Goal: Task Accomplishment & Management: Use online tool/utility

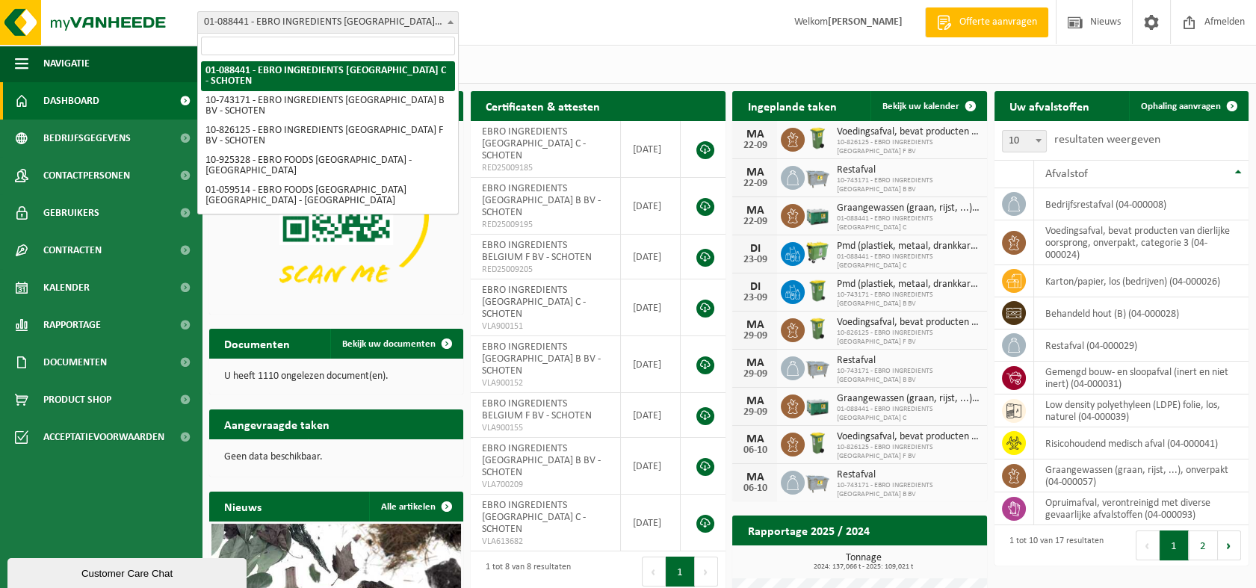
click at [378, 17] on span "01-088441 - EBRO INGREDIENTS [GEOGRAPHIC_DATA] C - SCHOTEN" at bounding box center [328, 22] width 260 height 21
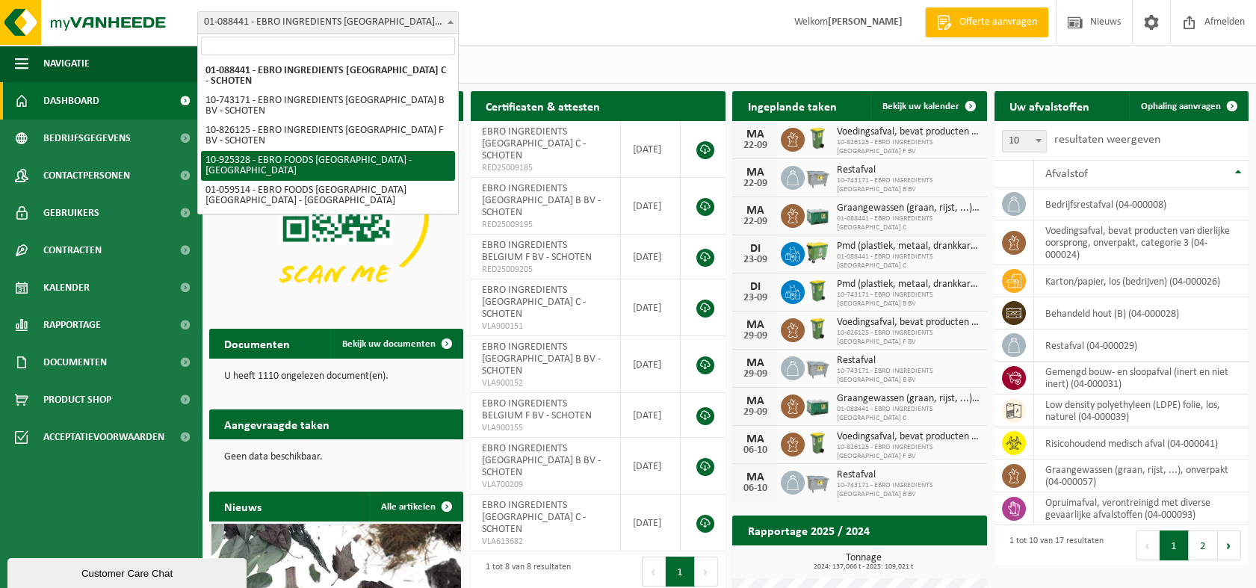
select select "136887"
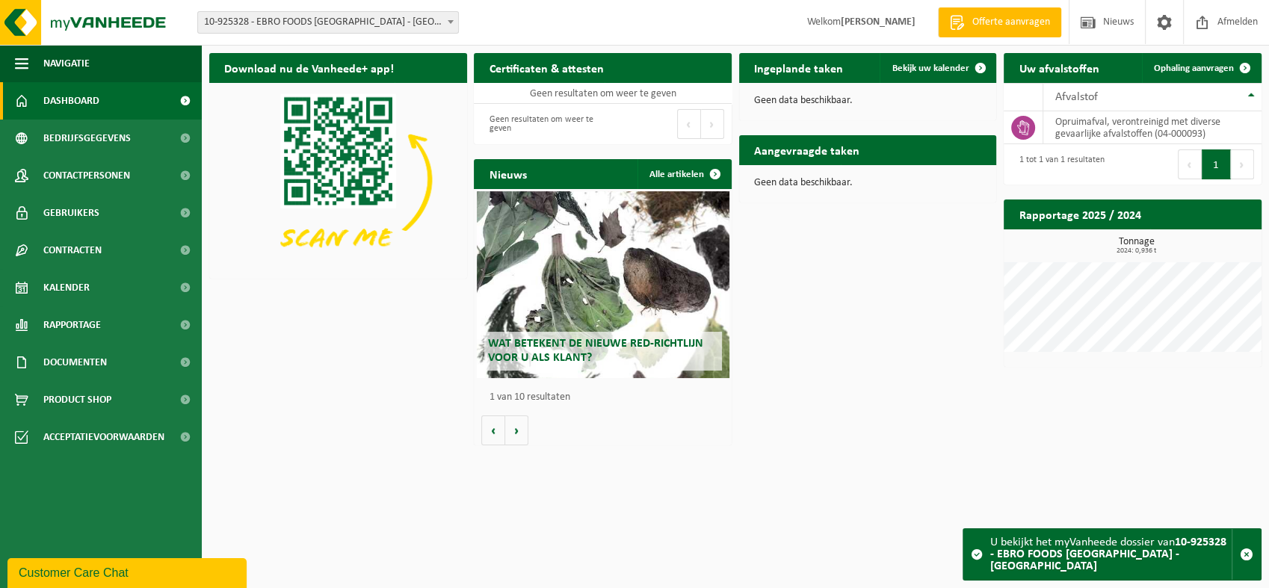
click at [369, 23] on span "10-925328 - EBRO FOODS [GEOGRAPHIC_DATA] - [GEOGRAPHIC_DATA]" at bounding box center [328, 22] width 260 height 21
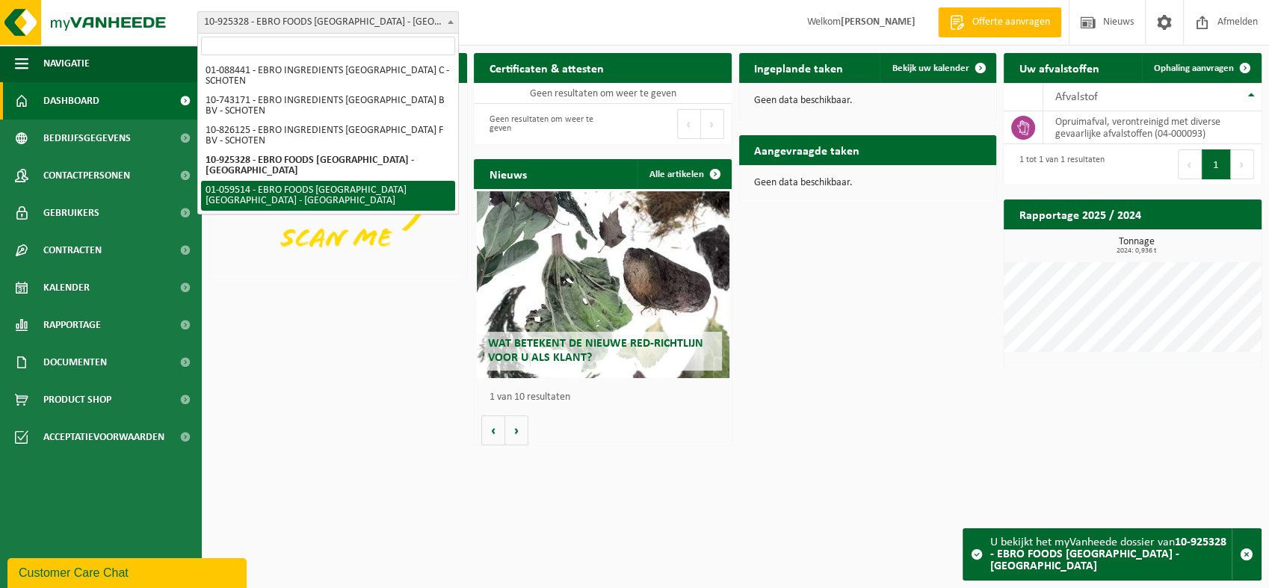
select select "9673"
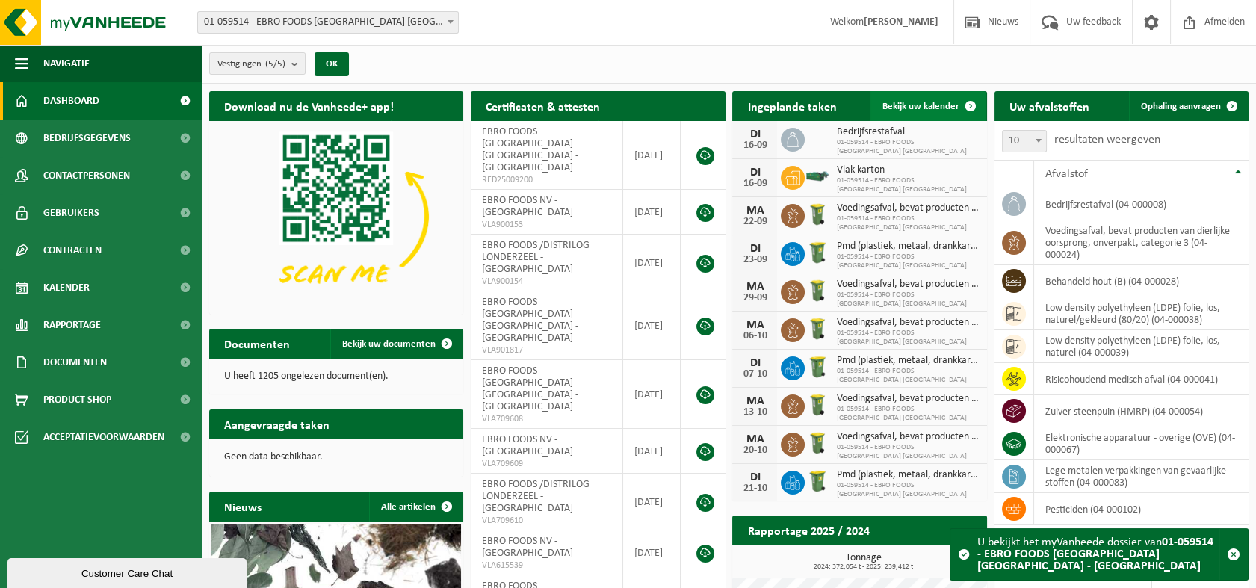
click at [928, 107] on span "Bekijk uw kalender" at bounding box center [921, 107] width 77 height 10
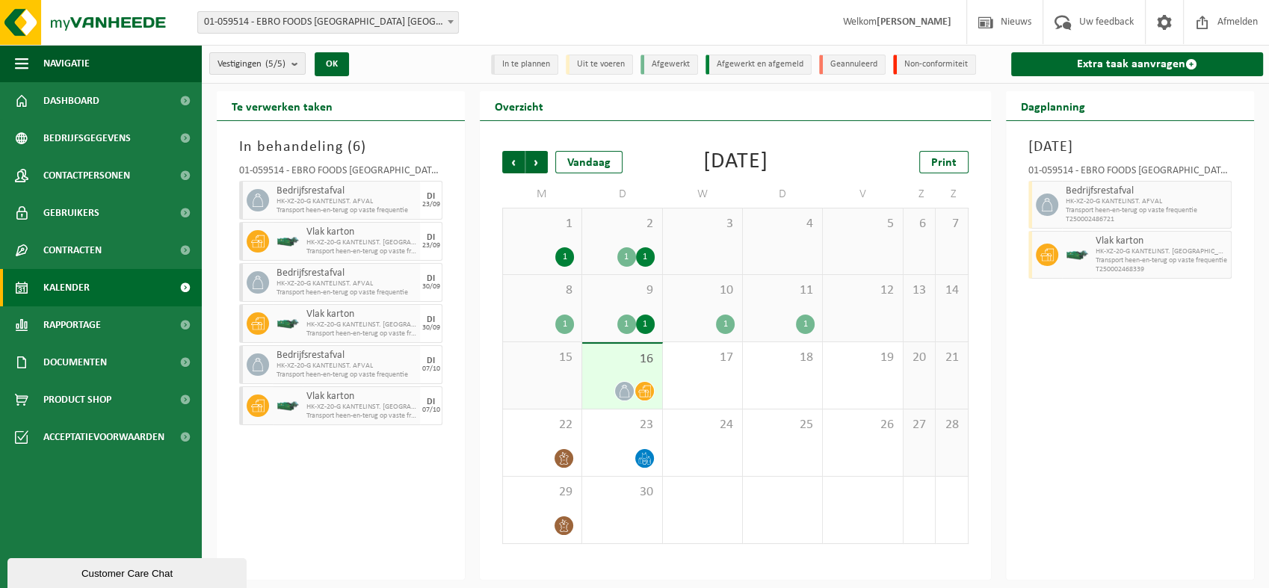
click at [628, 319] on div "1" at bounding box center [626, 324] width 19 height 19
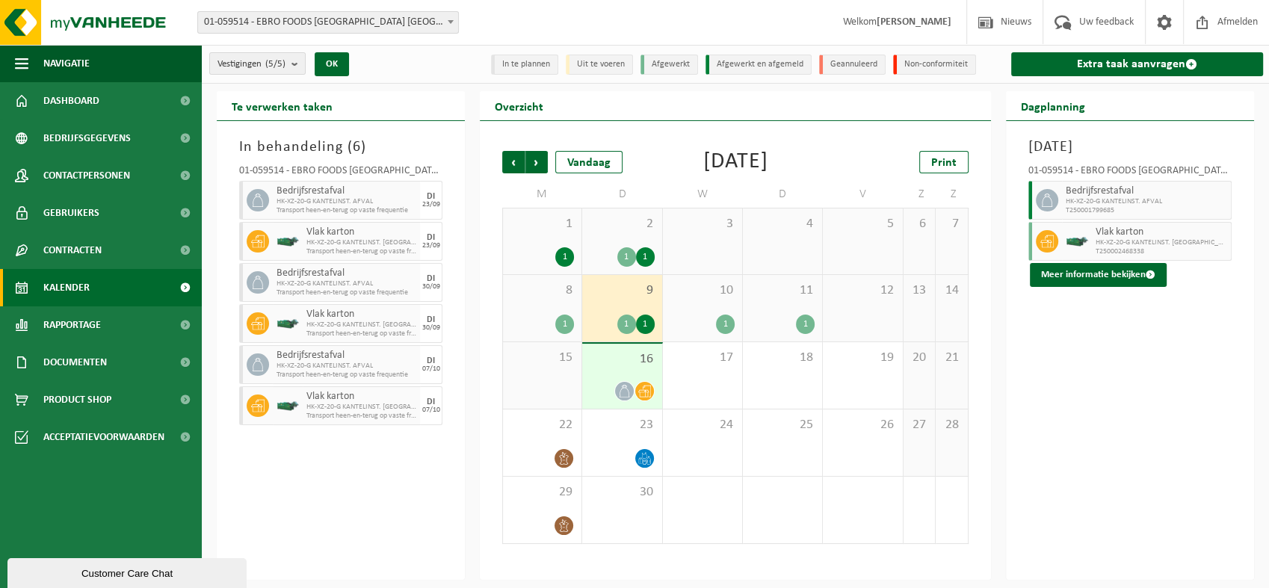
click at [628, 363] on span "16" at bounding box center [622, 359] width 64 height 16
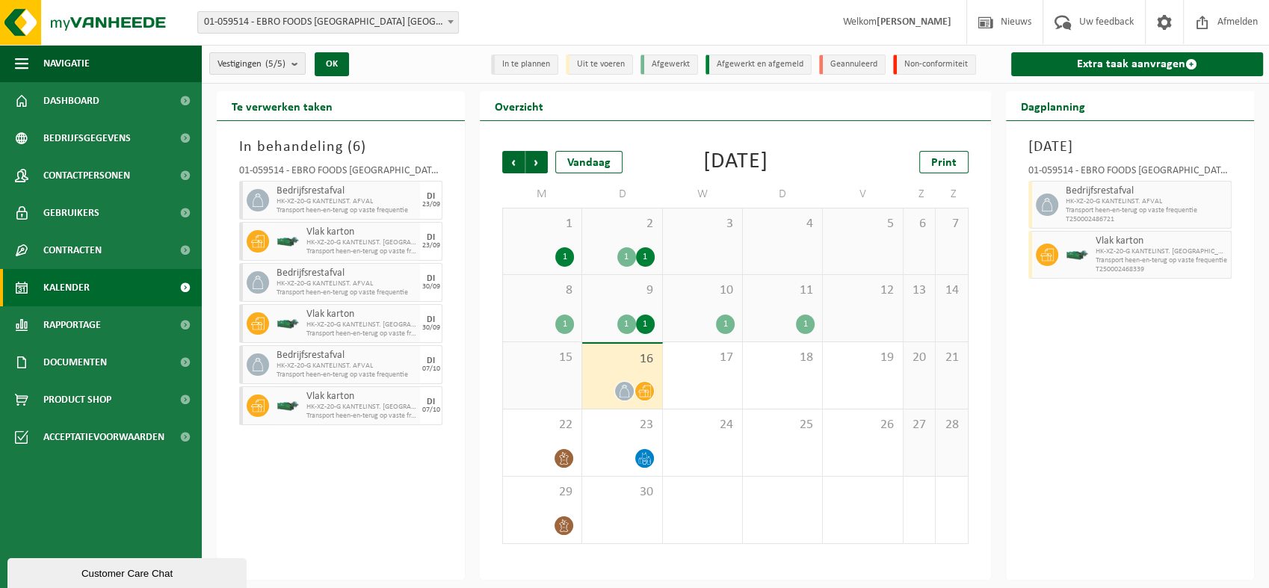
click at [539, 365] on span "15" at bounding box center [542, 358] width 64 height 16
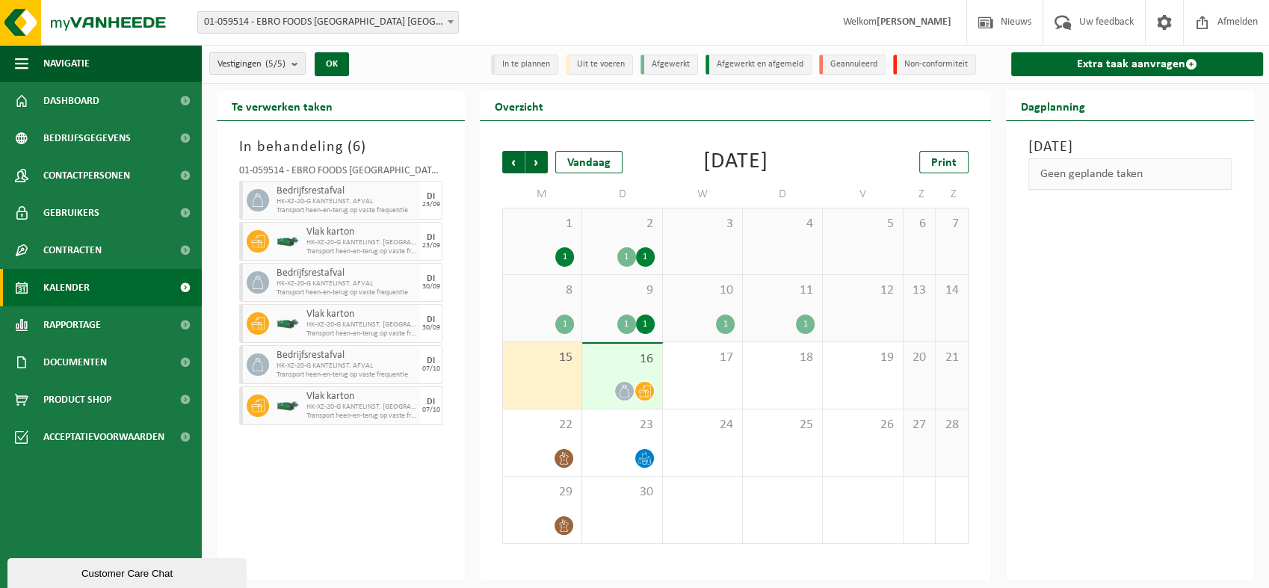
click at [550, 310] on div "8 1" at bounding box center [542, 308] width 78 height 67
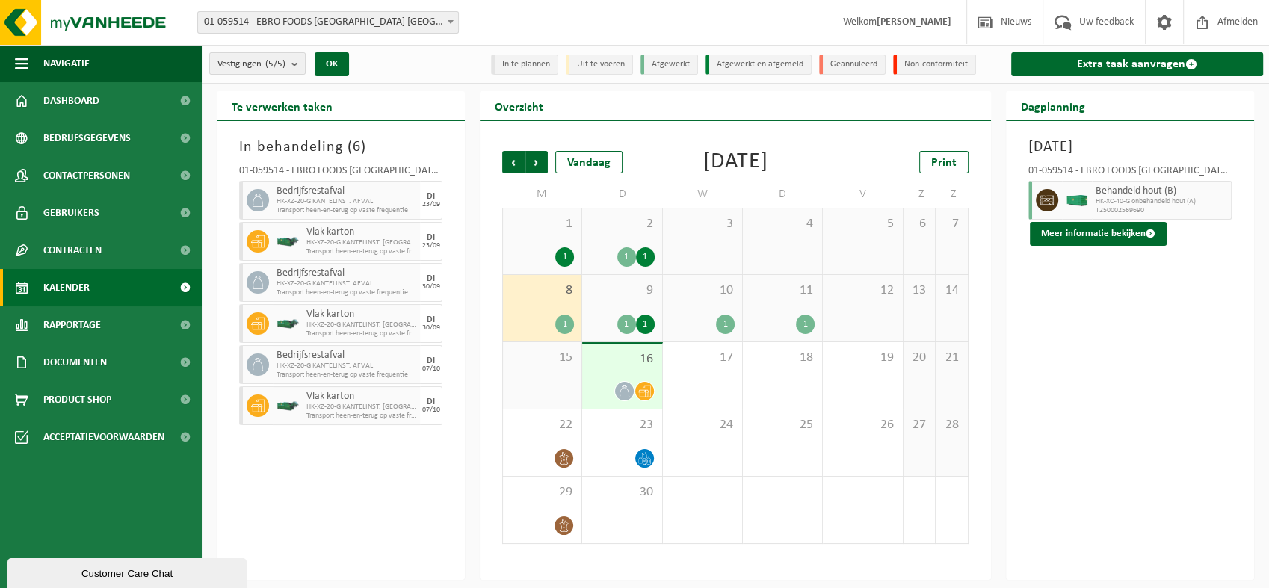
click at [622, 302] on div "9 1 1" at bounding box center [621, 308] width 79 height 67
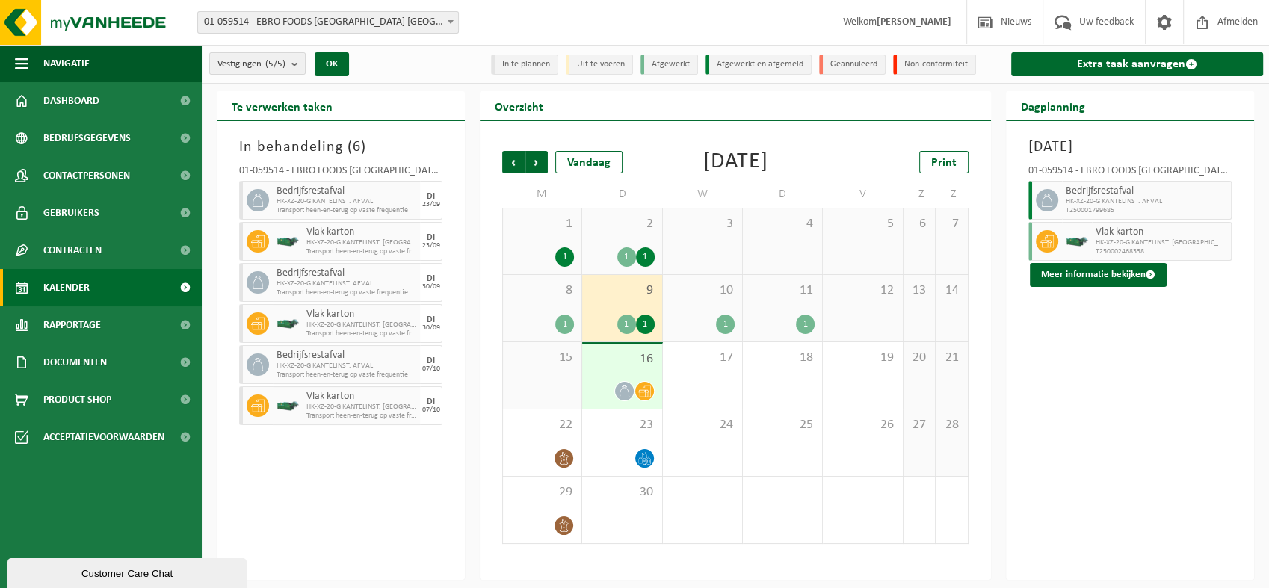
click at [723, 303] on div "10 1" at bounding box center [702, 308] width 79 height 67
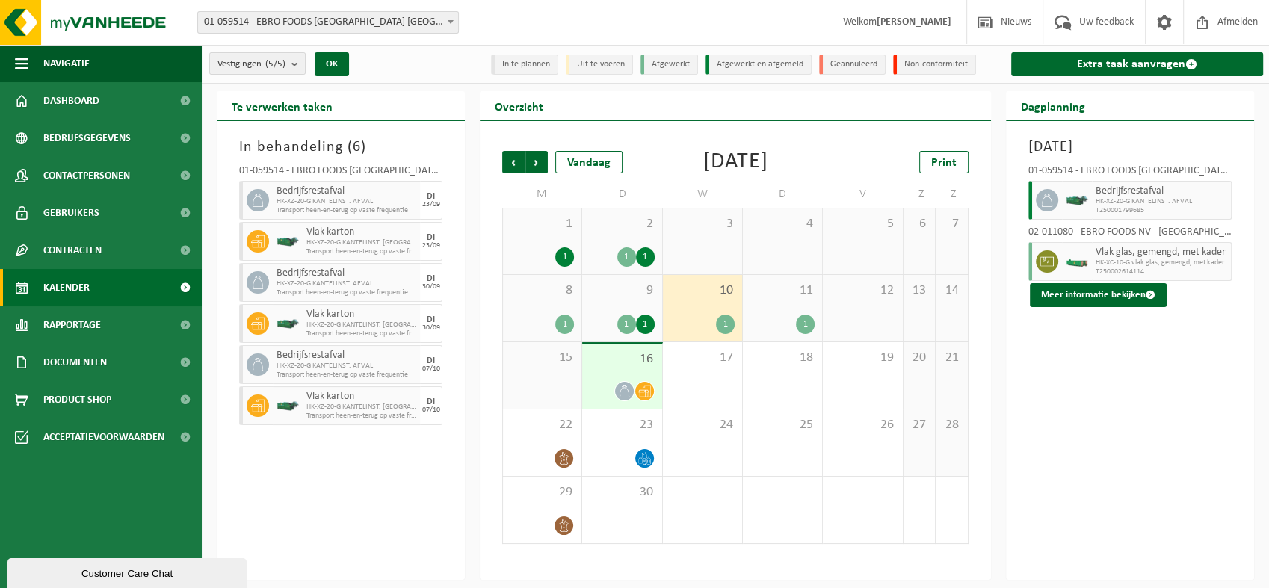
click at [799, 300] on div "11 1" at bounding box center [782, 308] width 79 height 67
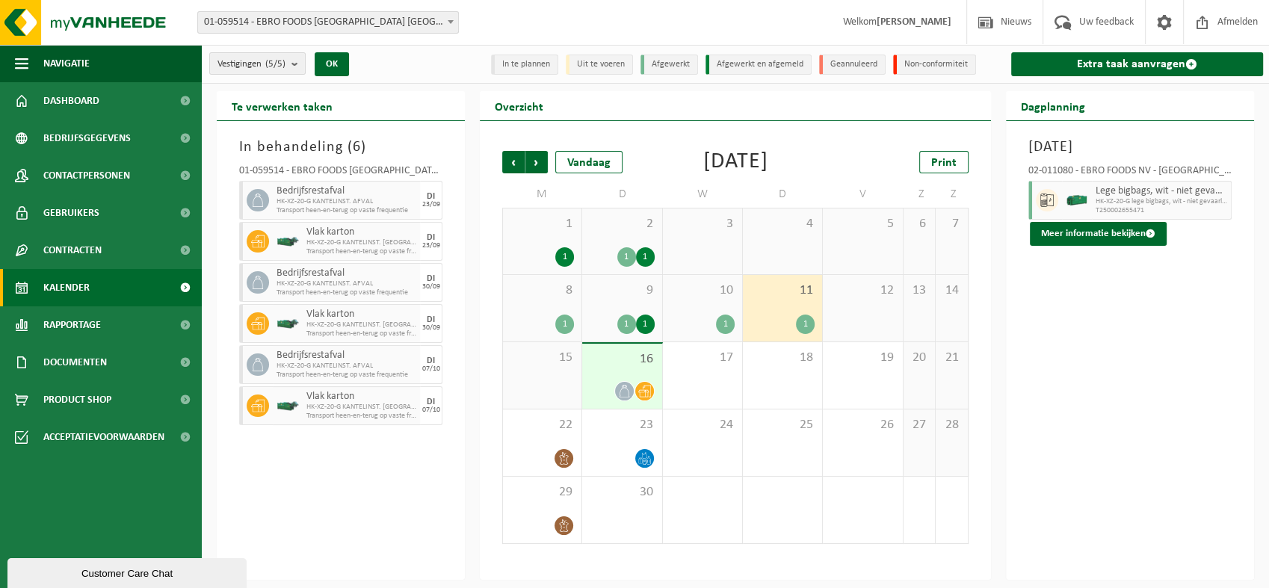
click at [623, 365] on span "16" at bounding box center [622, 359] width 64 height 16
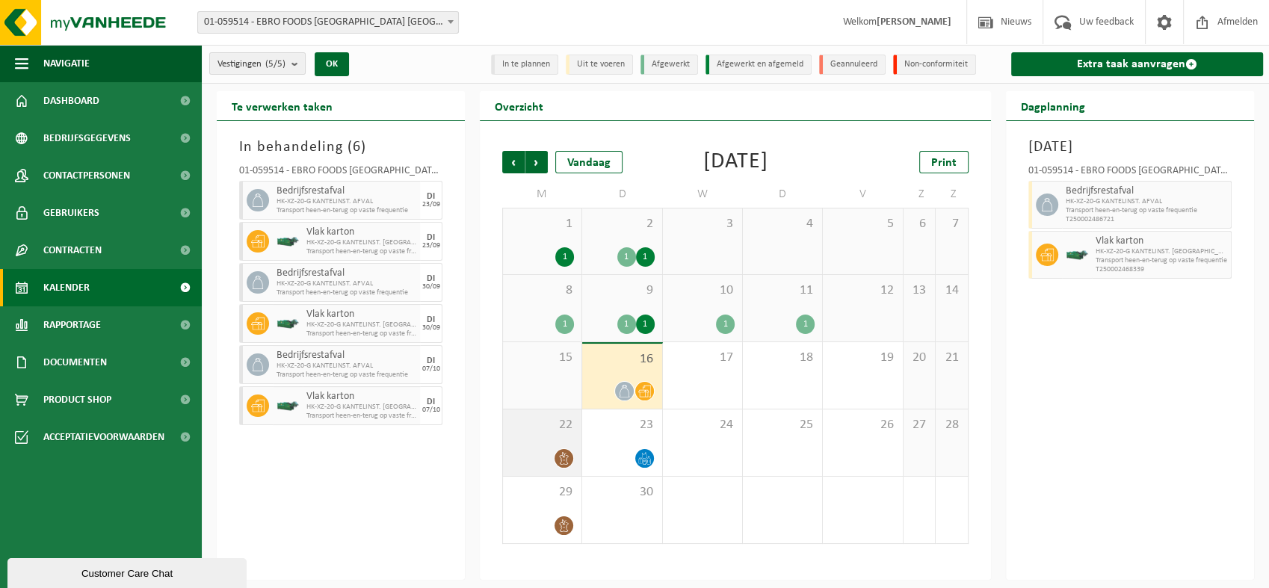
click at [535, 443] on div "22" at bounding box center [542, 443] width 78 height 67
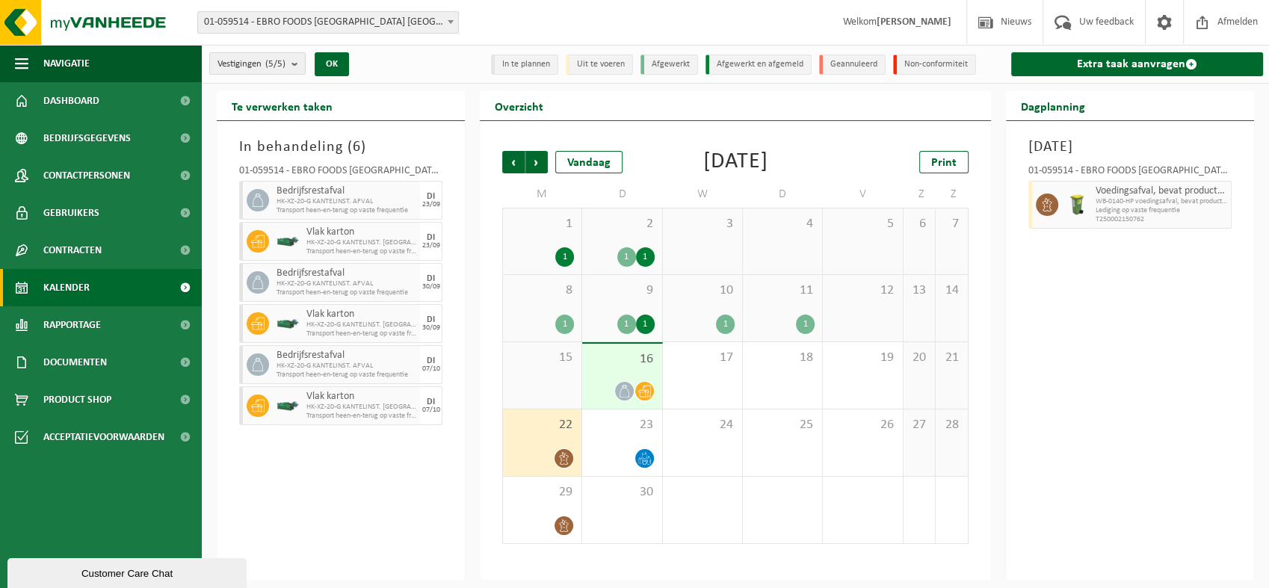
click at [546, 297] on span "8" at bounding box center [542, 290] width 64 height 16
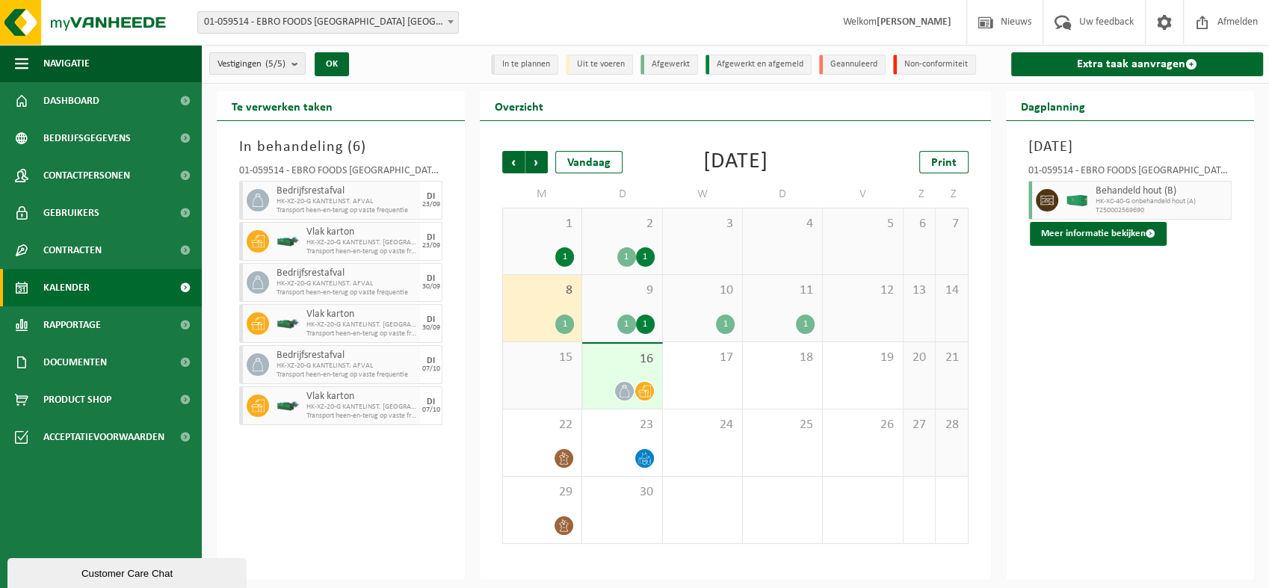
click at [562, 226] on span "1" at bounding box center [542, 224] width 64 height 16
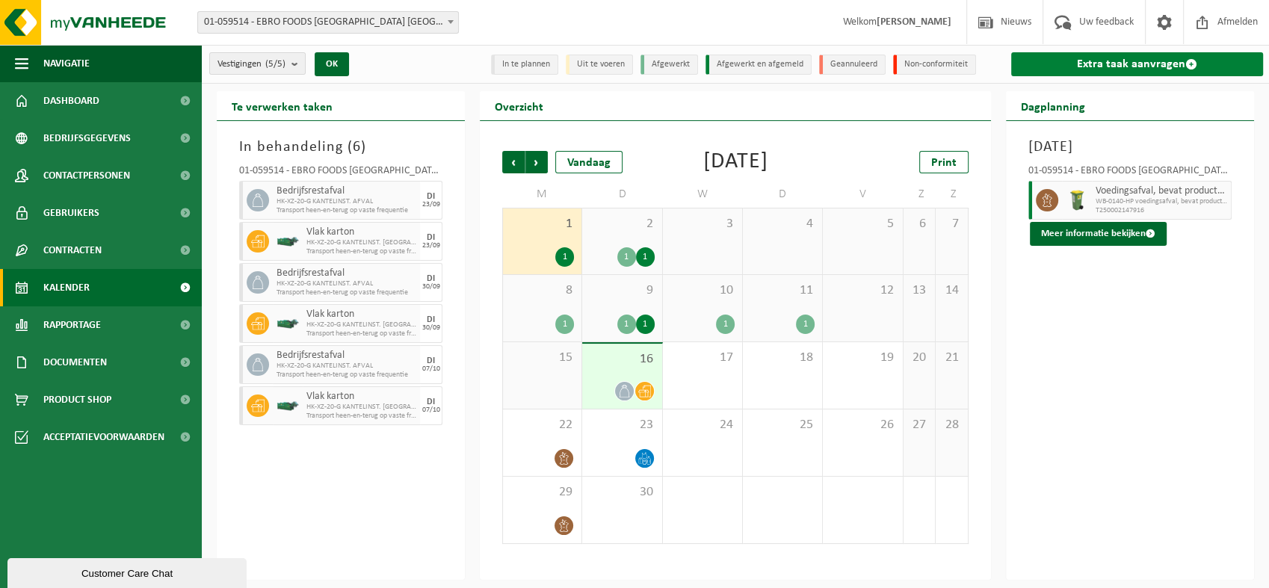
click at [1063, 66] on link "Extra taak aanvragen" at bounding box center [1137, 64] width 252 height 24
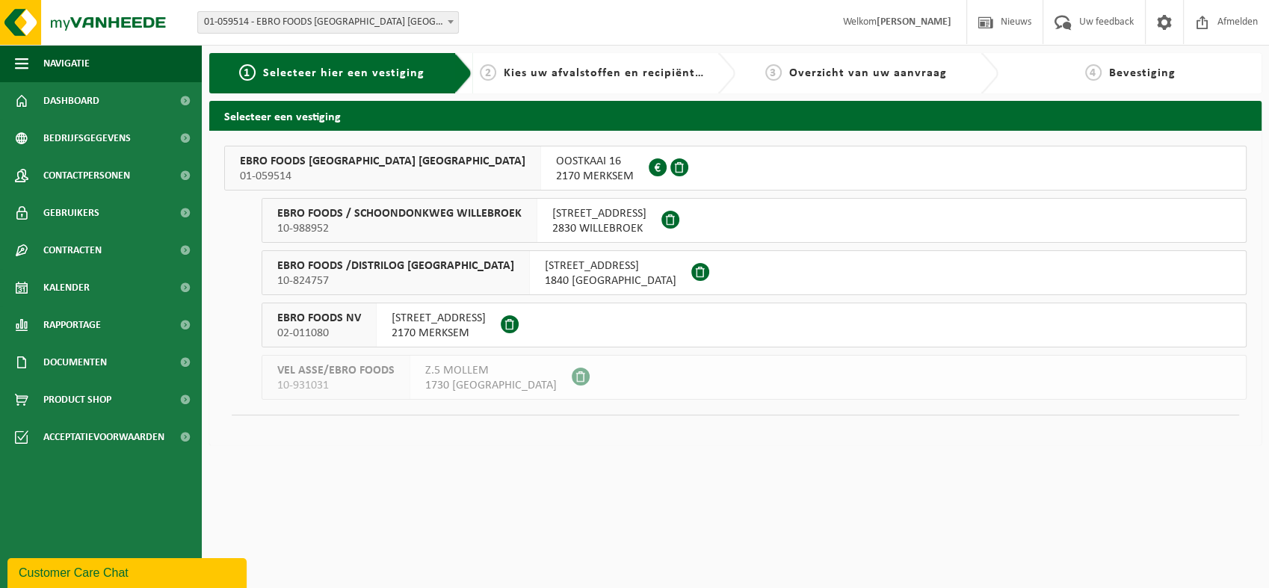
click at [556, 163] on span "OOSTKAAI 16" at bounding box center [595, 161] width 78 height 15
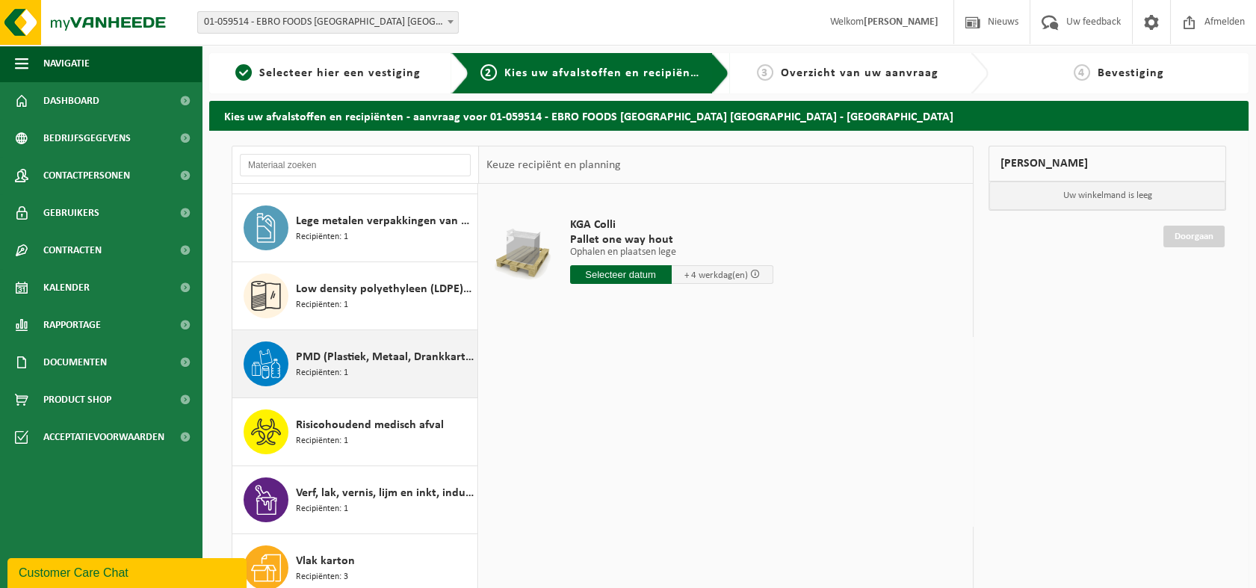
scroll to position [415, 0]
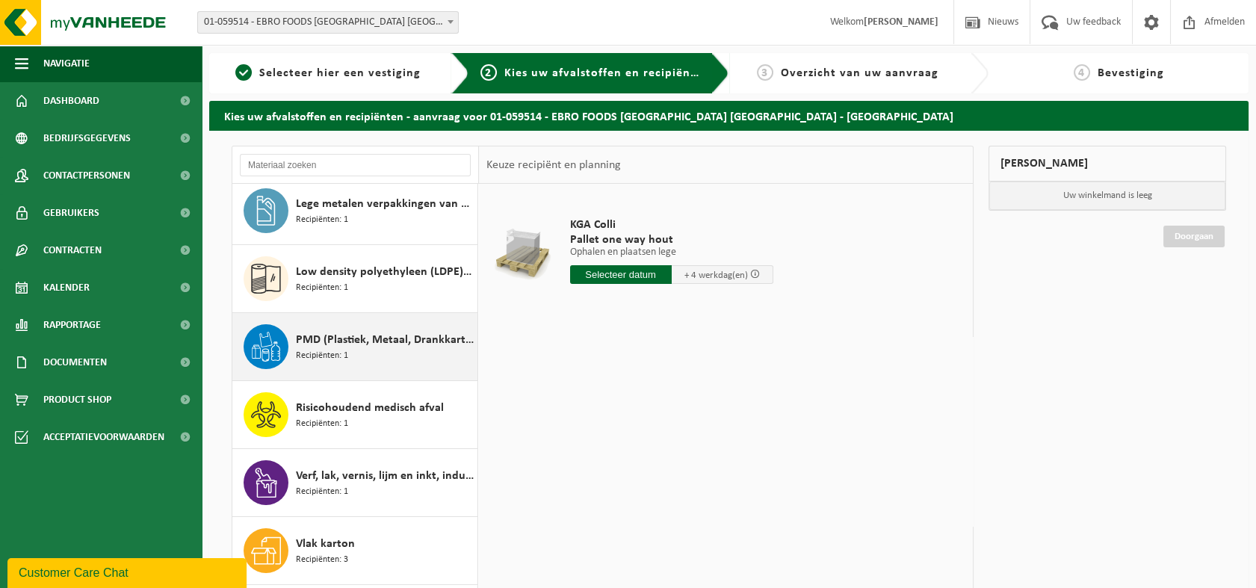
click at [374, 358] on div "PMD (Plastiek, Metaal, Drankkartons) (bedrijven) Recipiënten: 1" at bounding box center [385, 346] width 178 height 45
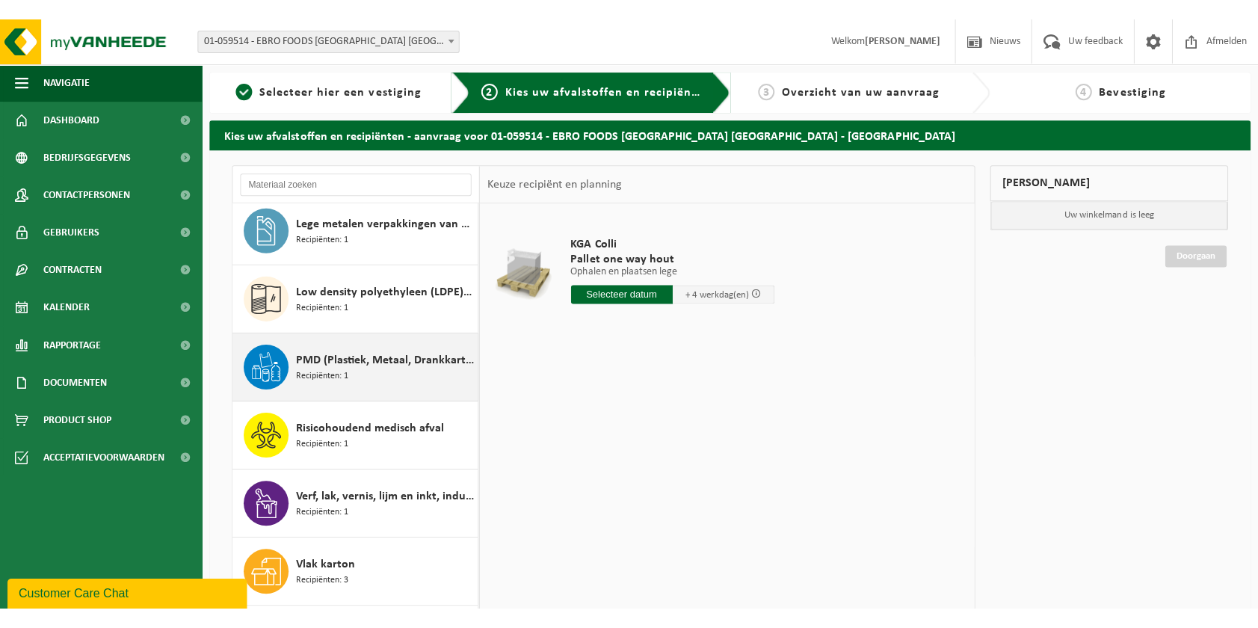
scroll to position [433, 0]
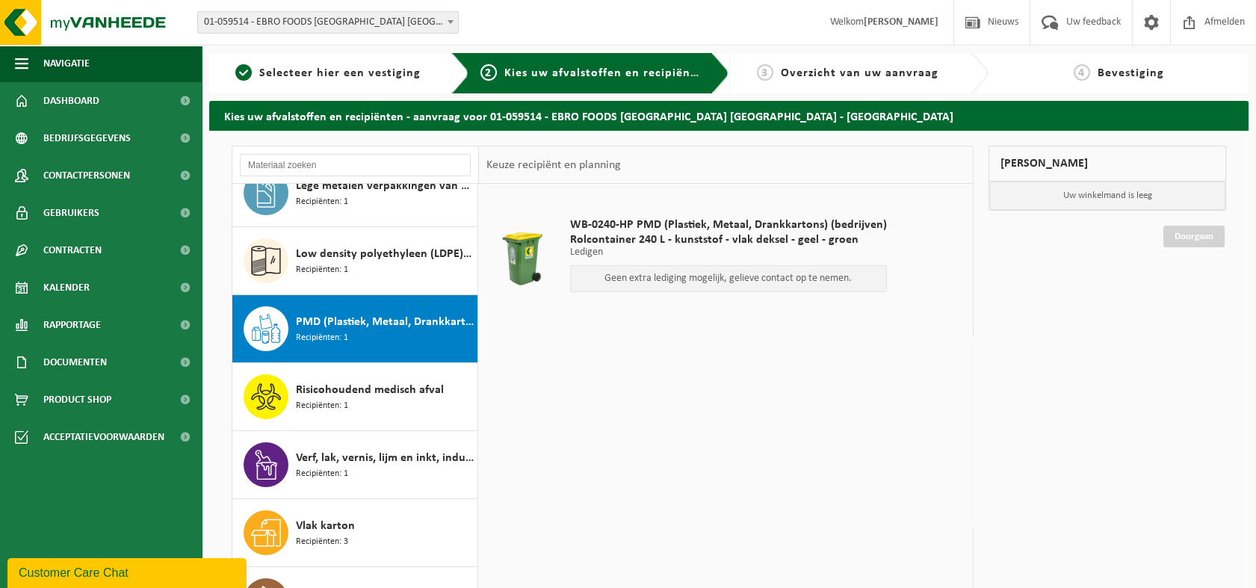
click at [696, 279] on p "Geen extra lediging mogelijk, gelieve contact op te nemen." at bounding box center [728, 279] width 300 height 10
